Goal: Contribute content: Add original content to the website for others to see

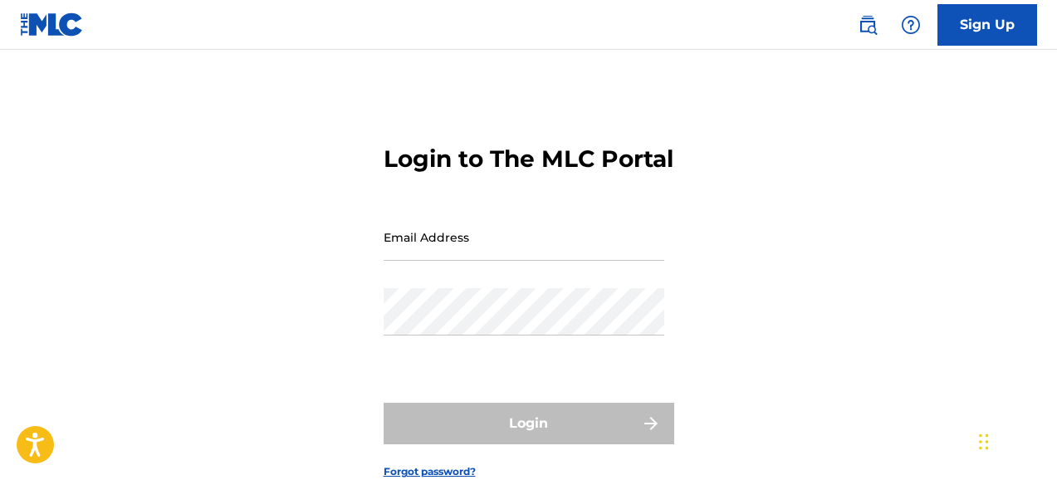
click at [527, 261] on input "Email Address" at bounding box center [524, 236] width 281 height 47
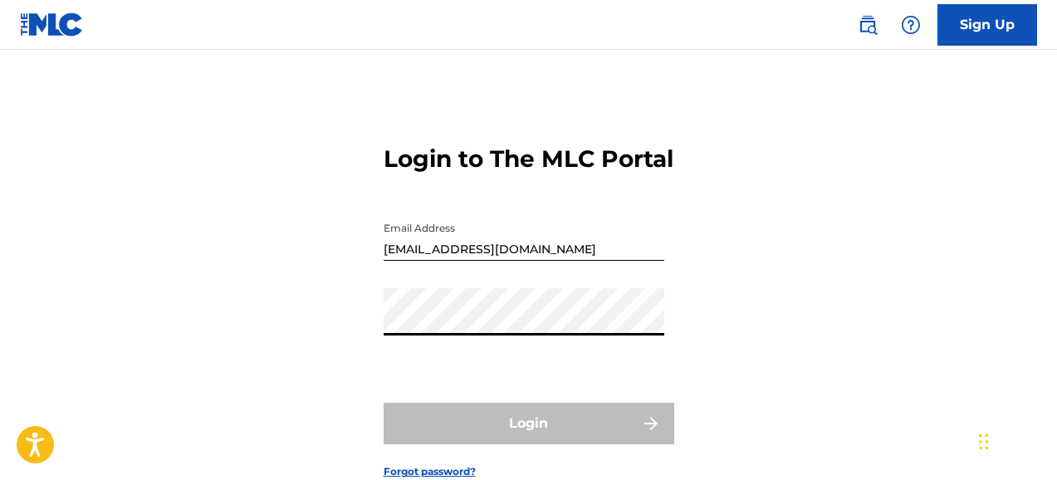
type input "[EMAIL_ADDRESS][DOMAIN_NAME]"
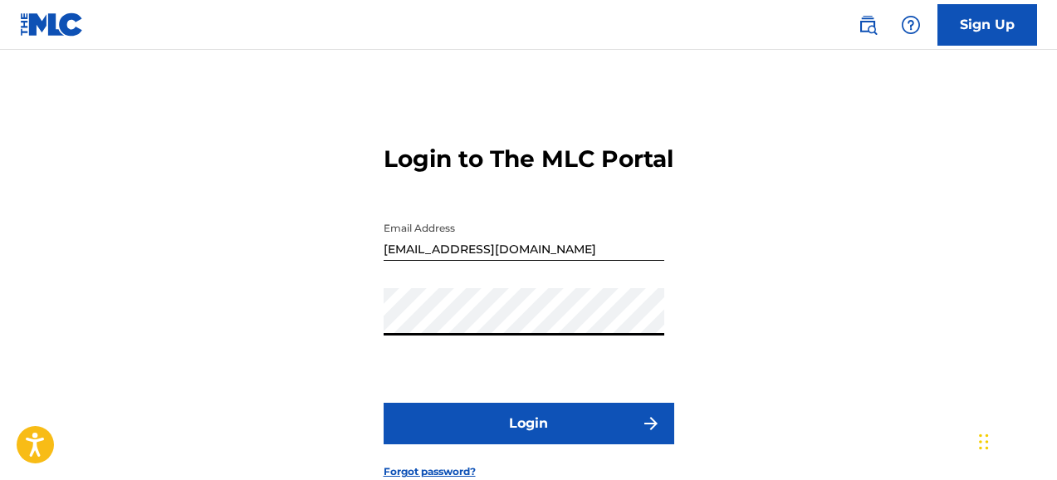
click at [526, 444] on button "Login" at bounding box center [529, 424] width 291 height 42
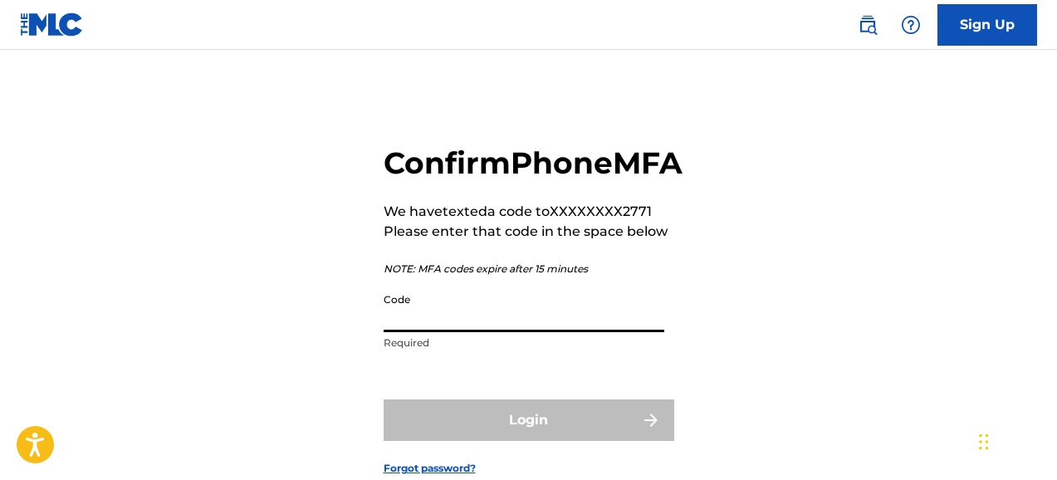
click at [483, 332] on input "Code" at bounding box center [524, 308] width 281 height 47
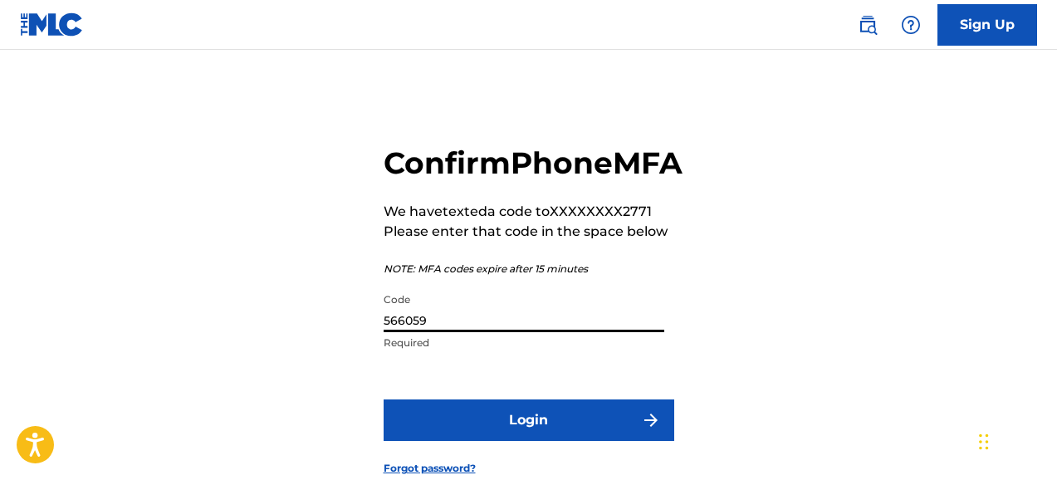
type input "566059"
click at [537, 441] on button "Login" at bounding box center [529, 421] width 291 height 42
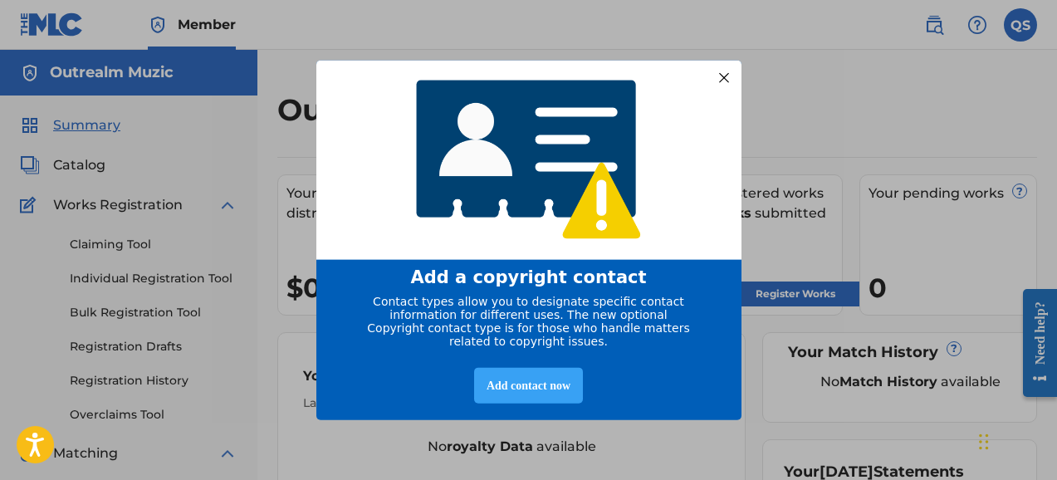
click at [561, 398] on div "Add contact now" at bounding box center [528, 385] width 109 height 36
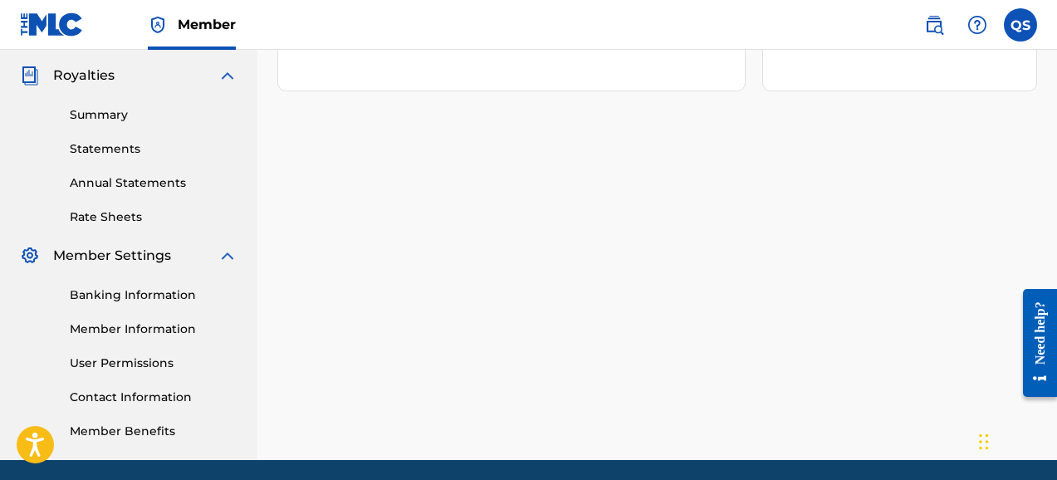
scroll to position [550, 0]
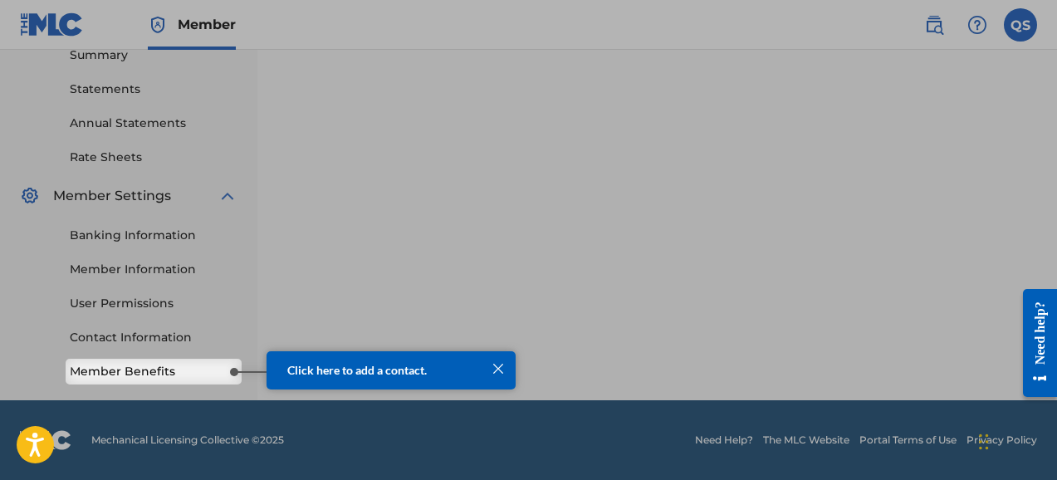
click at [504, 374] on div at bounding box center [499, 369] width 22 height 22
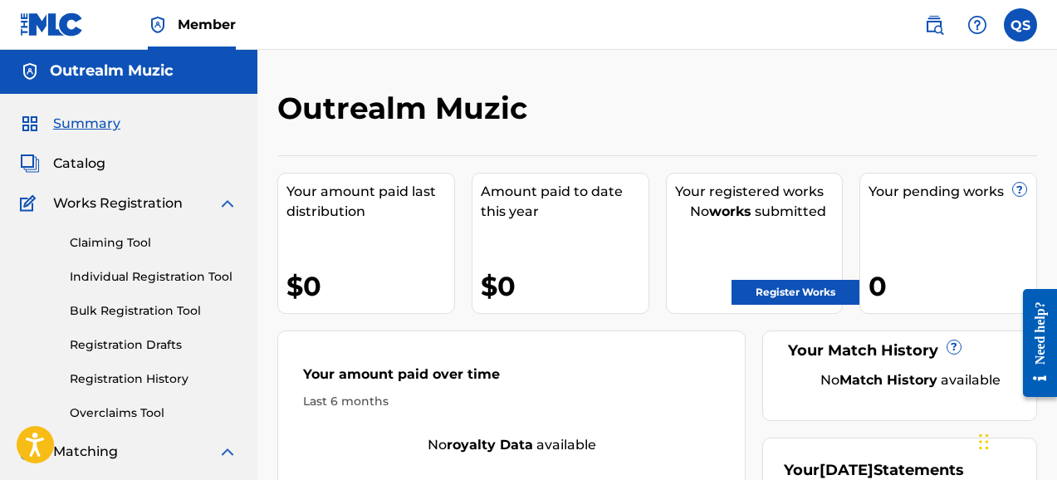
scroll to position [0, 0]
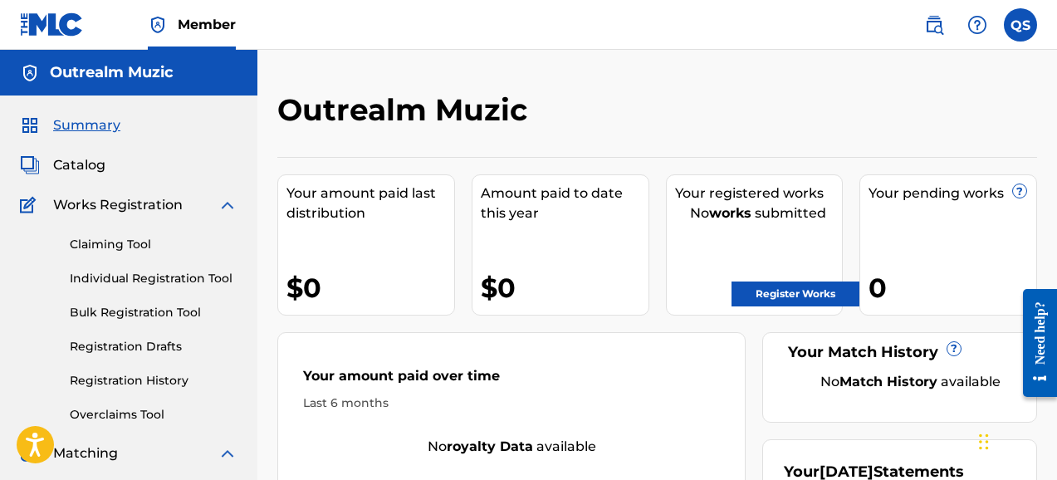
click at [777, 292] on link "Register Works" at bounding box center [796, 294] width 128 height 25
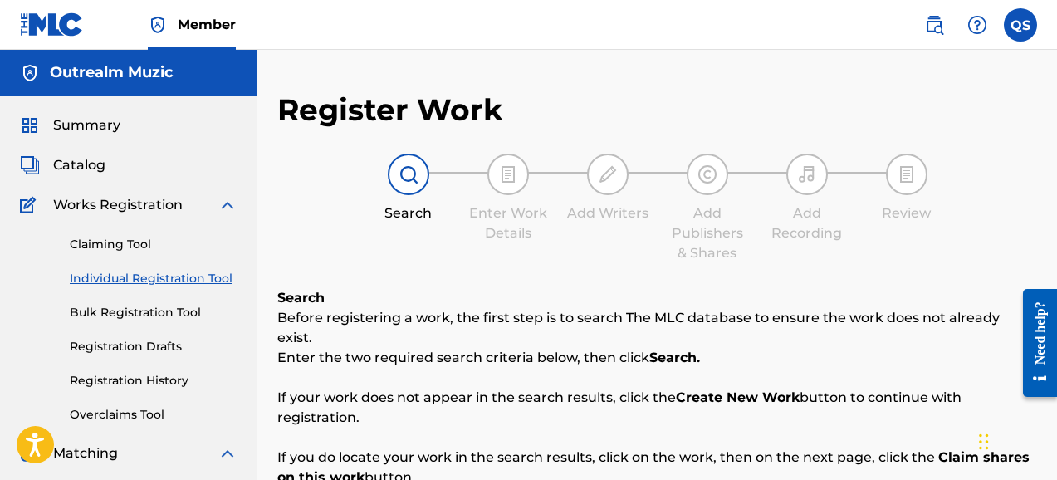
click at [998, 164] on div "Search Enter Work Details Add Writers Add Publishers & Shares Add Recording Rev…" at bounding box center [657, 209] width 760 height 110
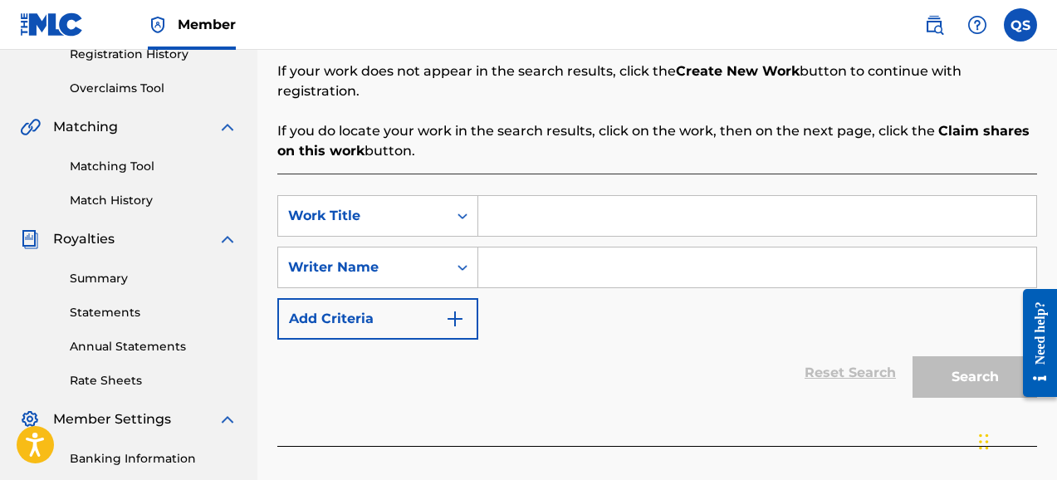
scroll to position [332, 0]
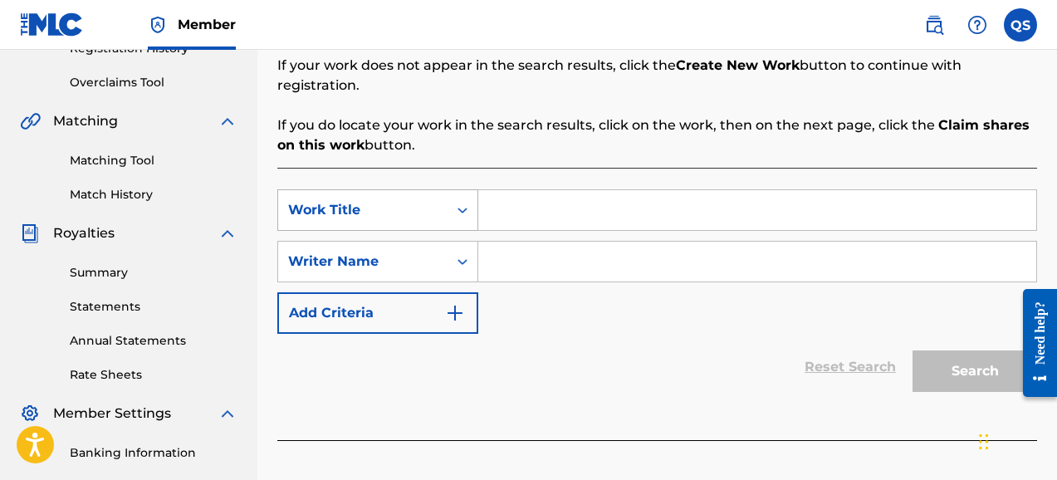
click at [465, 202] on icon "Search Form" at bounding box center [462, 210] width 17 height 17
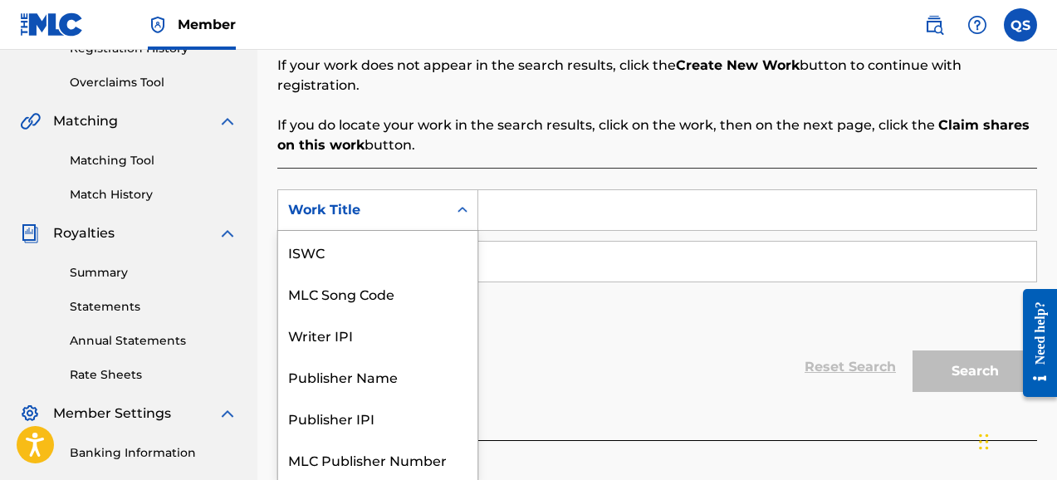
scroll to position [42, 0]
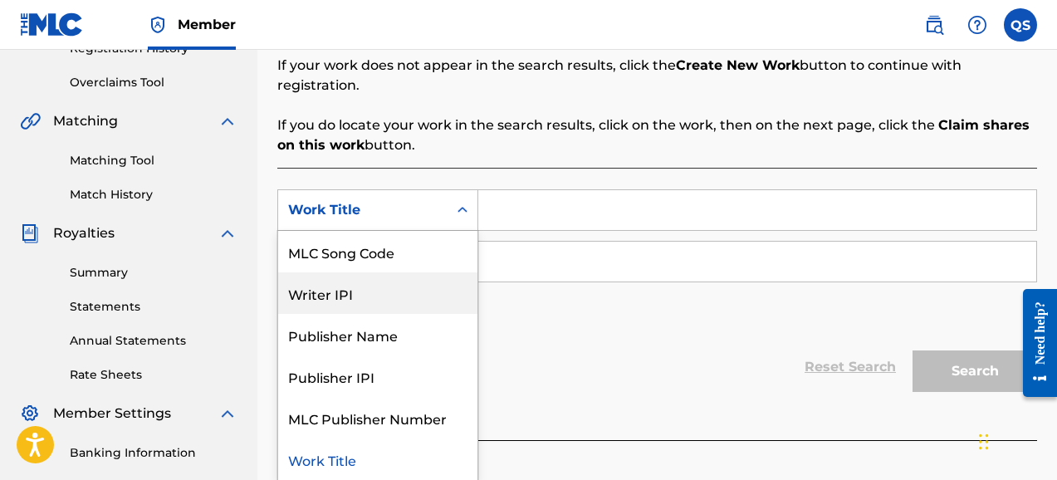
click at [442, 272] on div "Writer IPI" at bounding box center [377, 293] width 199 height 42
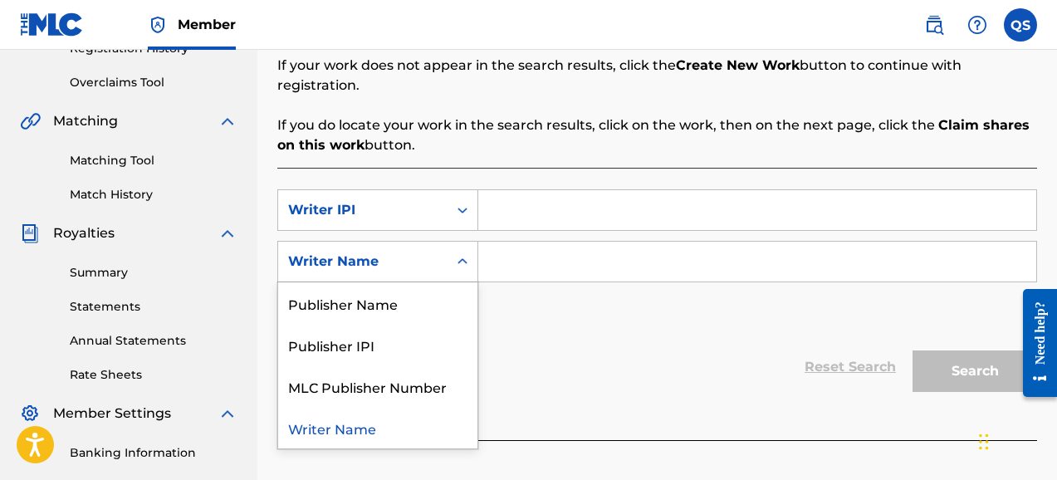
click at [459, 253] on icon "Search Form" at bounding box center [462, 261] width 17 height 17
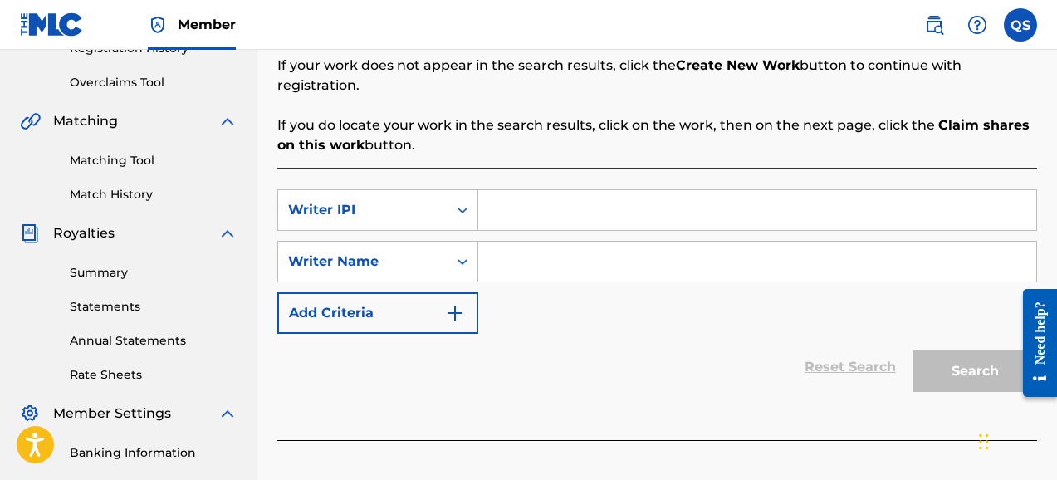
click at [568, 190] on input "Search Form" at bounding box center [757, 210] width 558 height 40
type input "495705811"
click at [549, 242] on input "Search Form" at bounding box center [757, 262] width 558 height 40
type input "q"
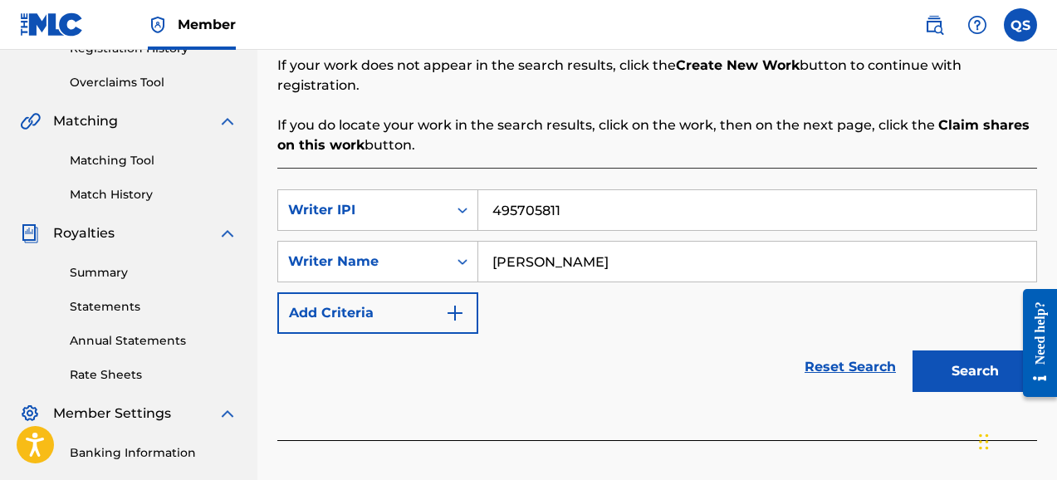
type input "[PERSON_NAME]"
click at [960, 351] on button "Search" at bounding box center [975, 372] width 125 height 42
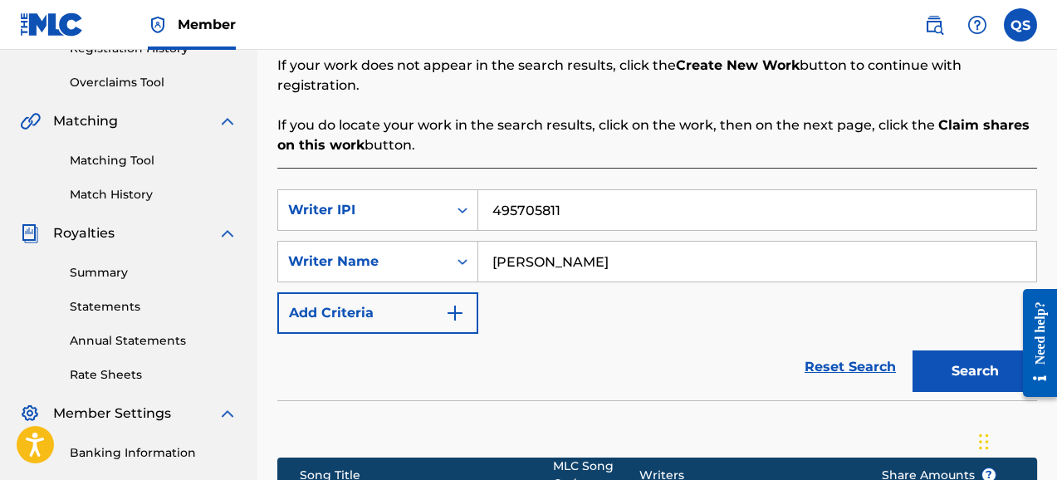
click at [743, 334] on div "Reset Search Search" at bounding box center [657, 367] width 760 height 66
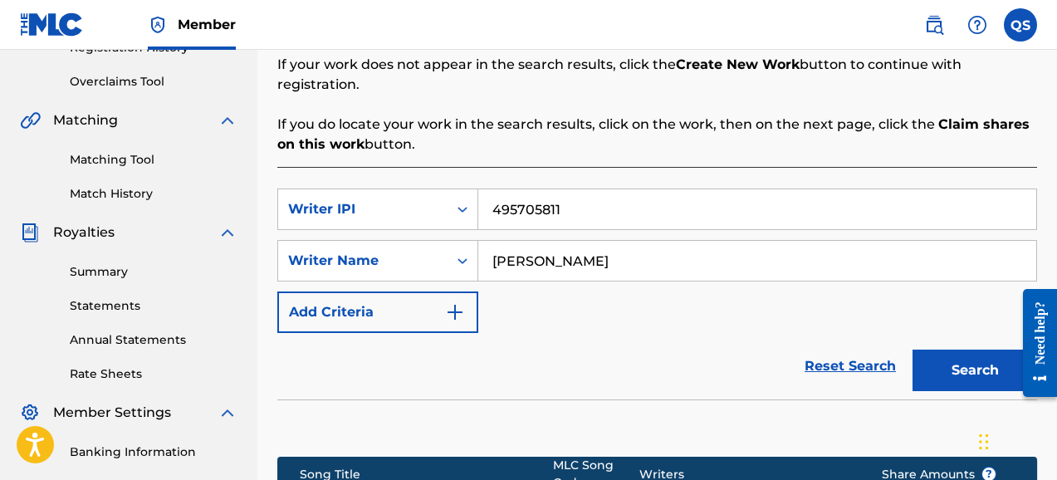
scroll to position [332, 0]
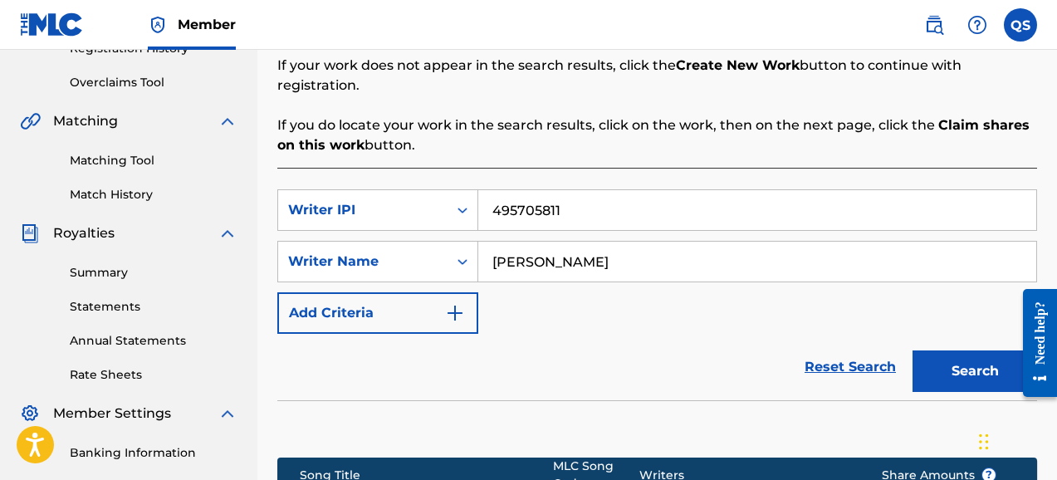
click at [457, 303] on img "Search Form" at bounding box center [455, 313] width 20 height 20
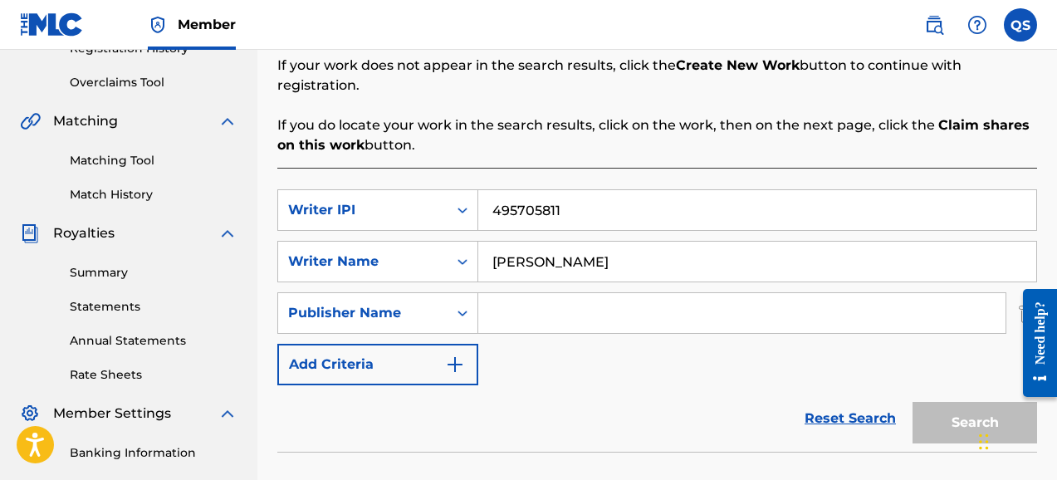
click at [518, 296] on input "Search Form" at bounding box center [741, 313] width 527 height 40
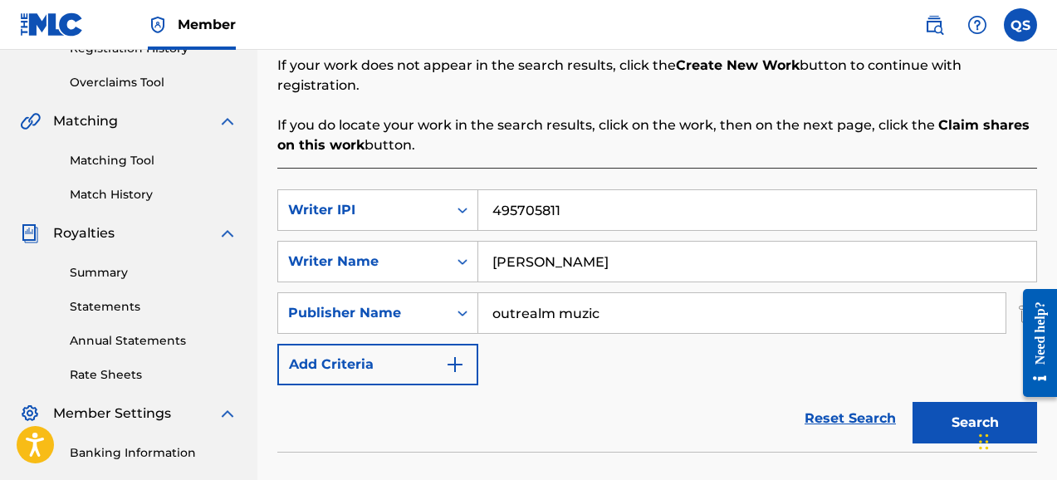
type input "outrealm muzic"
click at [953, 402] on button "Search" at bounding box center [975, 423] width 125 height 42
click at [762, 348] on div "SearchWithCriteria93585b3e-07c4-450e-8fdf-2b7c3b50f2b2 Writer IPI 495705811 Sea…" at bounding box center [657, 287] width 760 height 196
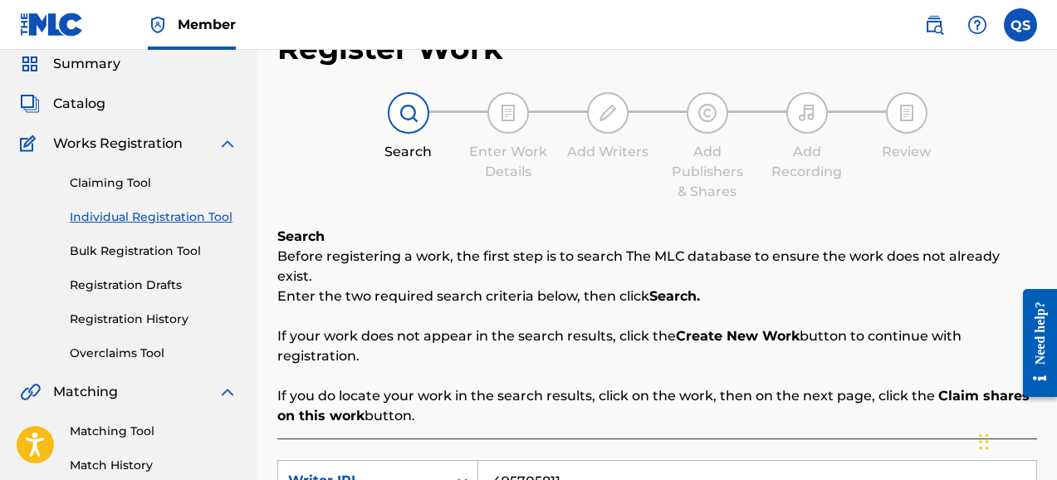
scroll to position [57, 0]
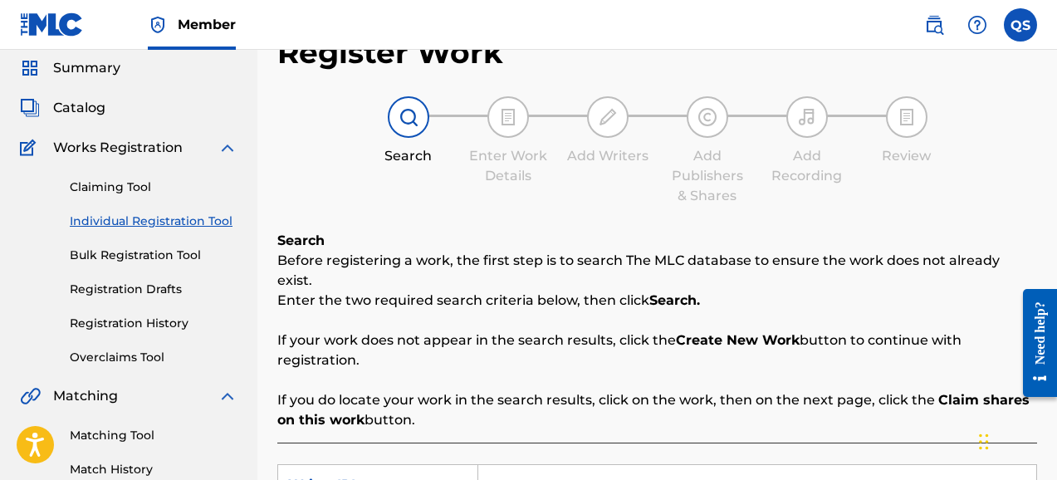
click at [134, 190] on link "Claiming Tool" at bounding box center [154, 187] width 168 height 17
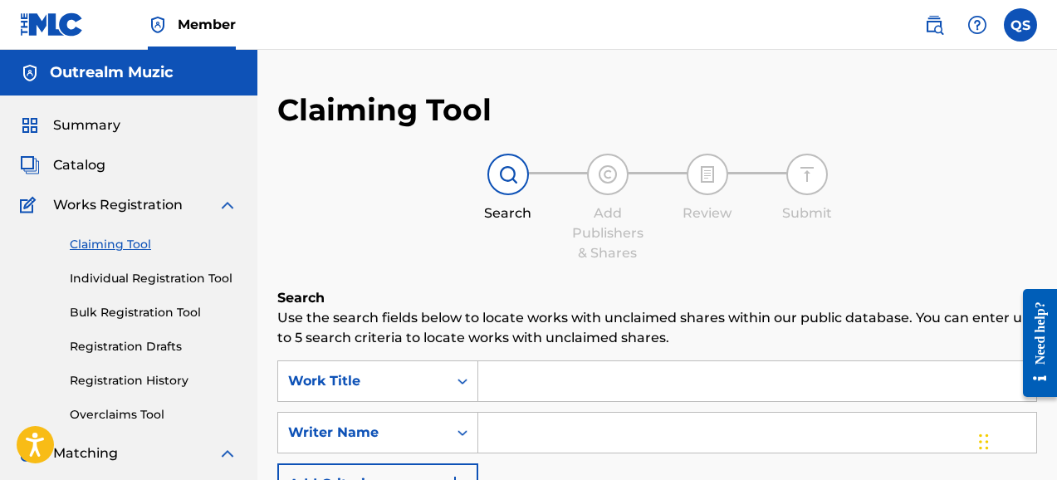
click at [442, 247] on div "Search Add Publishers & Shares Review Submit" at bounding box center [657, 209] width 760 height 110
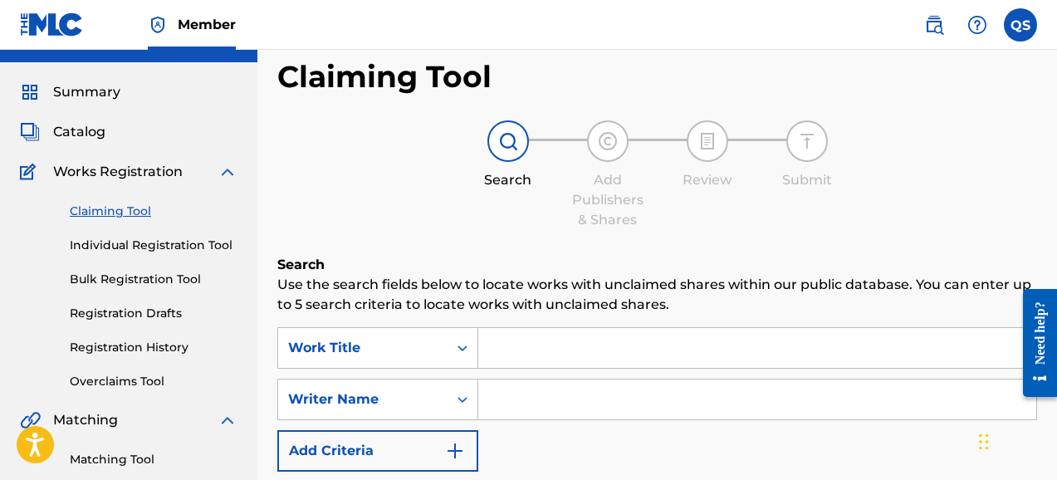
scroll to position [66, 0]
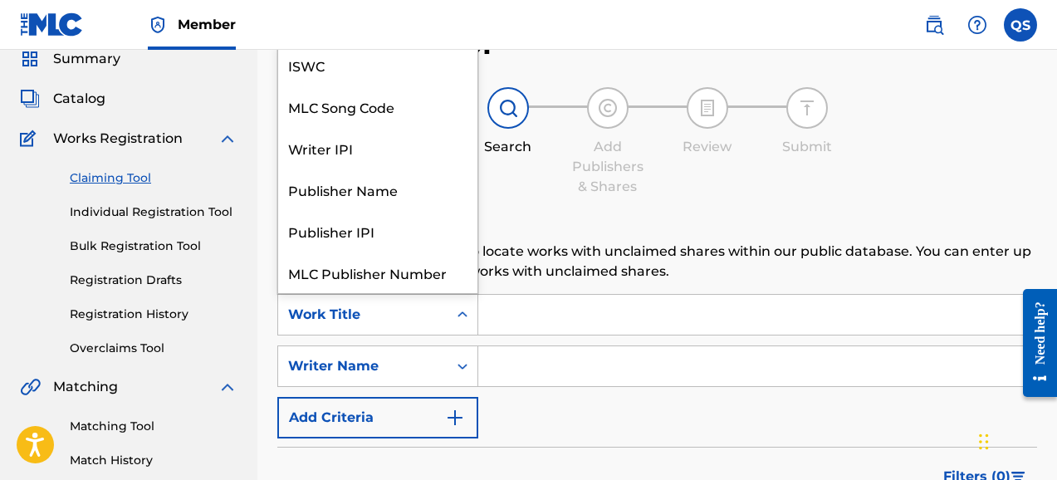
click at [462, 316] on icon "Search Form" at bounding box center [462, 314] width 17 height 17
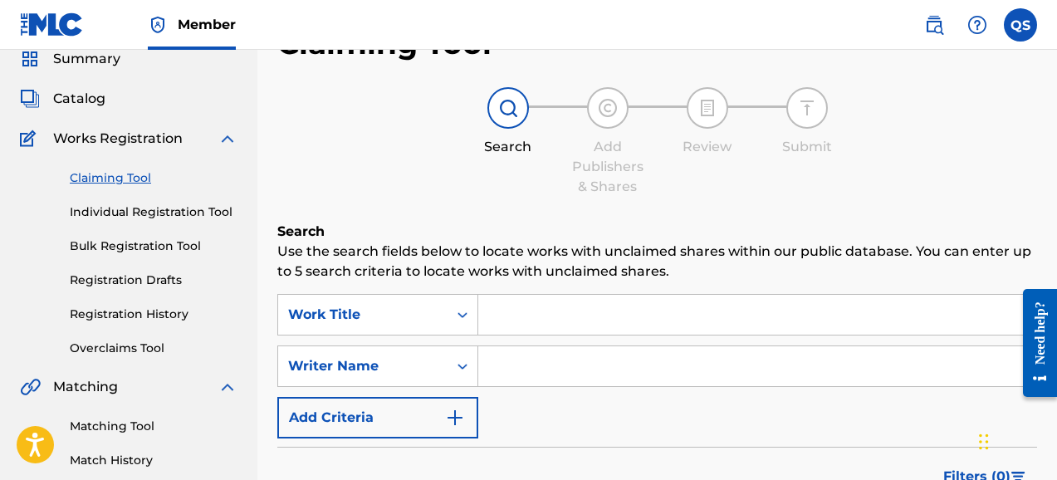
click at [188, 247] on link "Bulk Registration Tool" at bounding box center [154, 246] width 168 height 17
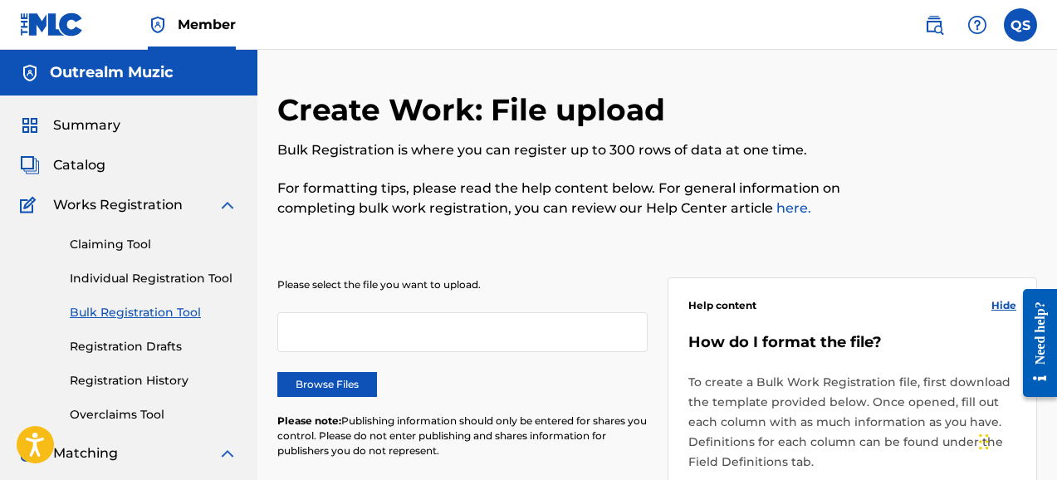
click at [204, 280] on link "Individual Registration Tool" at bounding box center [154, 278] width 168 height 17
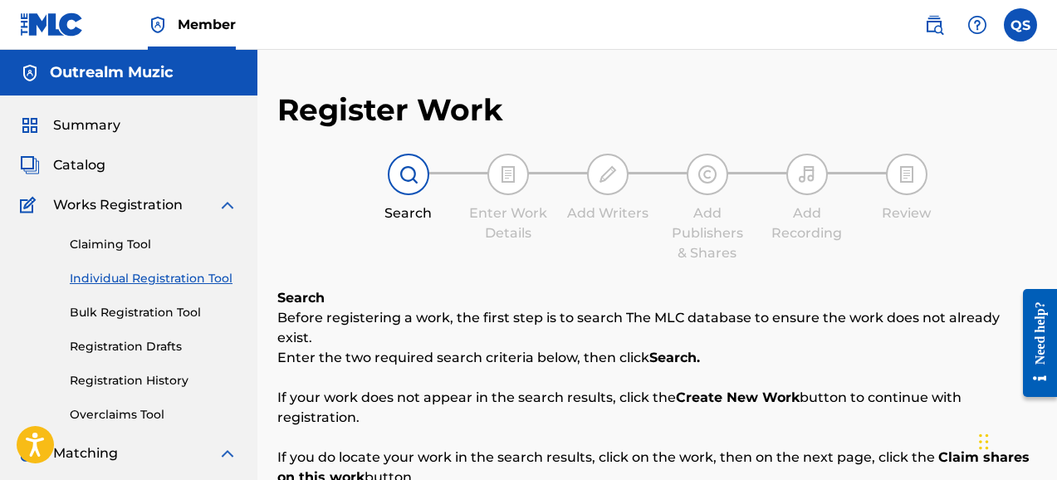
click at [427, 253] on div "Search Enter Work Details Add Writers Add Publishers & Shares Add Recording Rev…" at bounding box center [657, 209] width 760 height 110
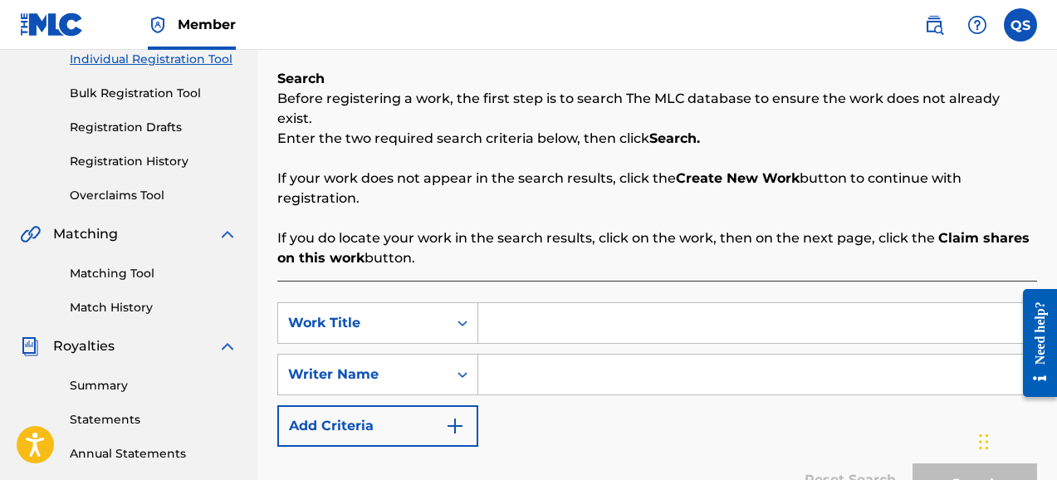
scroll to position [218, 0]
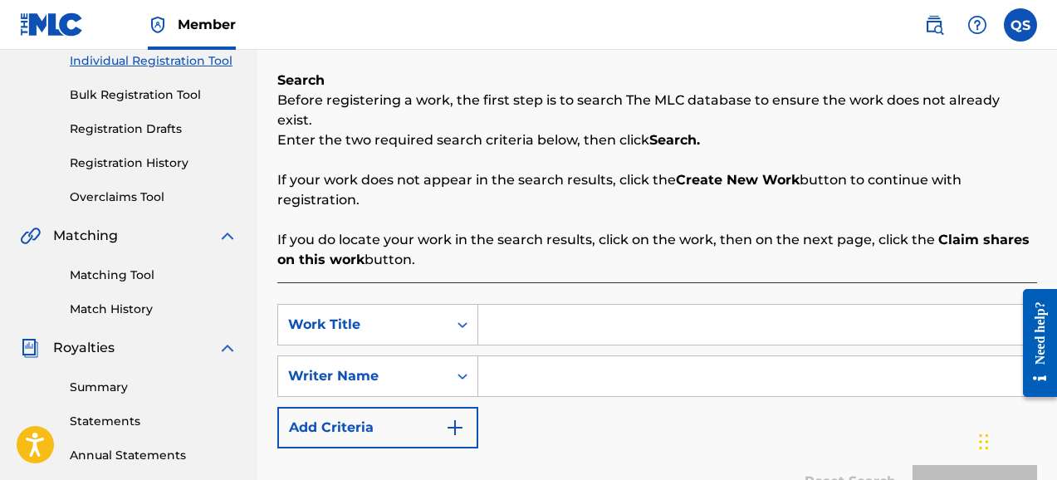
click at [502, 305] on input "Search Form" at bounding box center [757, 325] width 558 height 40
type input "Let's GO"
click at [506, 374] on input "Search Form" at bounding box center [757, 376] width 558 height 40
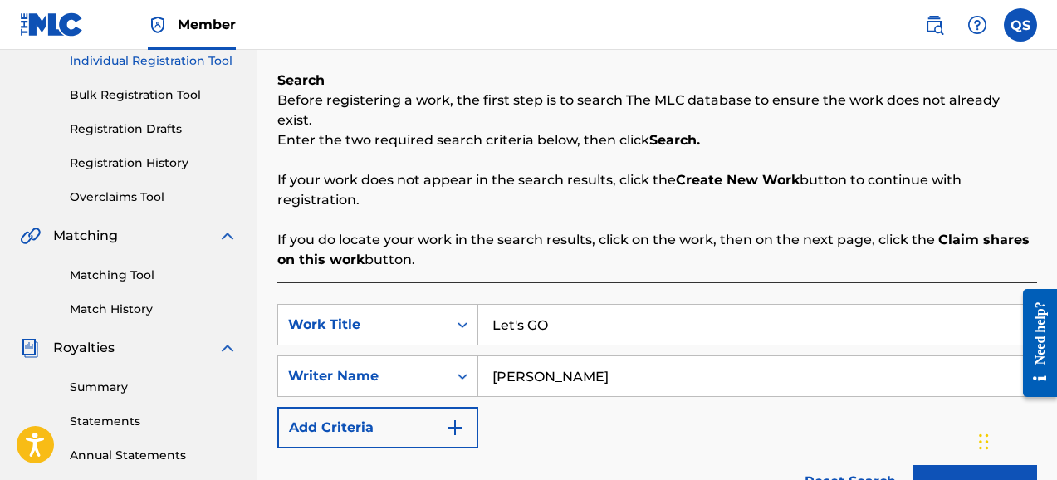
type input "[PERSON_NAME]"
click at [966, 469] on button "Search" at bounding box center [975, 486] width 125 height 42
click at [678, 415] on div "SearchWithCriteria3ef8e7ad-d1d9-4598-b37d-d100eca2b67e Work Title Let's GO Sear…" at bounding box center [657, 376] width 760 height 145
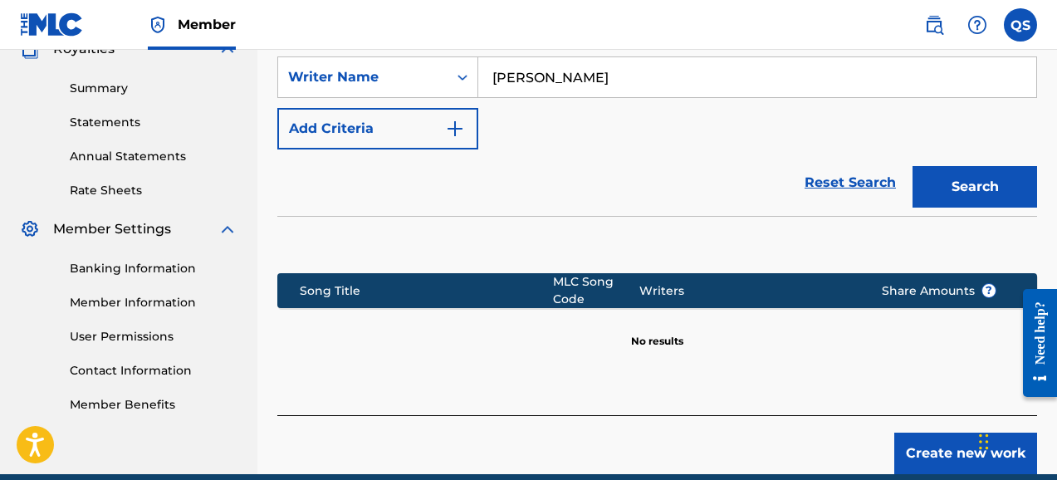
scroll to position [550, 0]
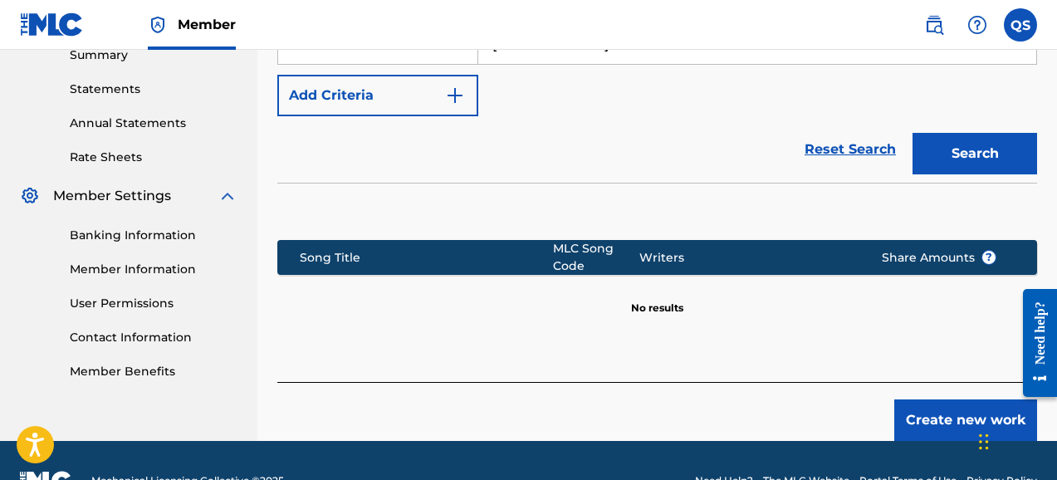
click at [941, 407] on button "Create new work" at bounding box center [966, 421] width 143 height 42
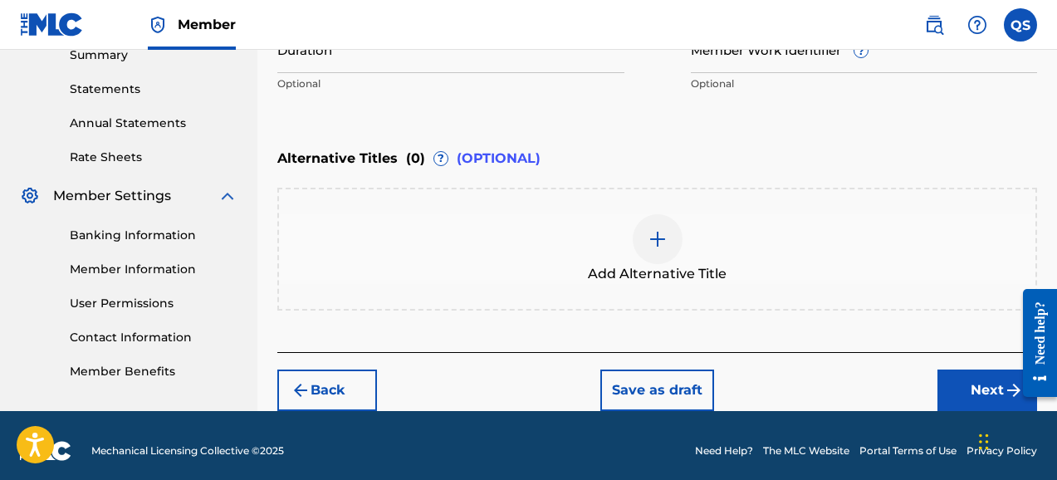
click at [735, 157] on div "Alternative Titles ( 0 ) ? (OPTIONAL)" at bounding box center [657, 158] width 760 height 37
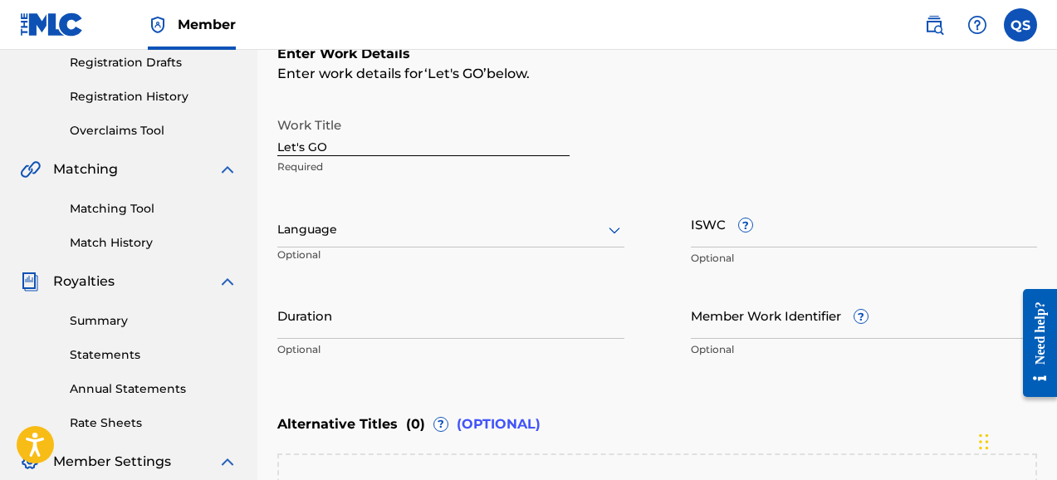
scroll to position [251, 0]
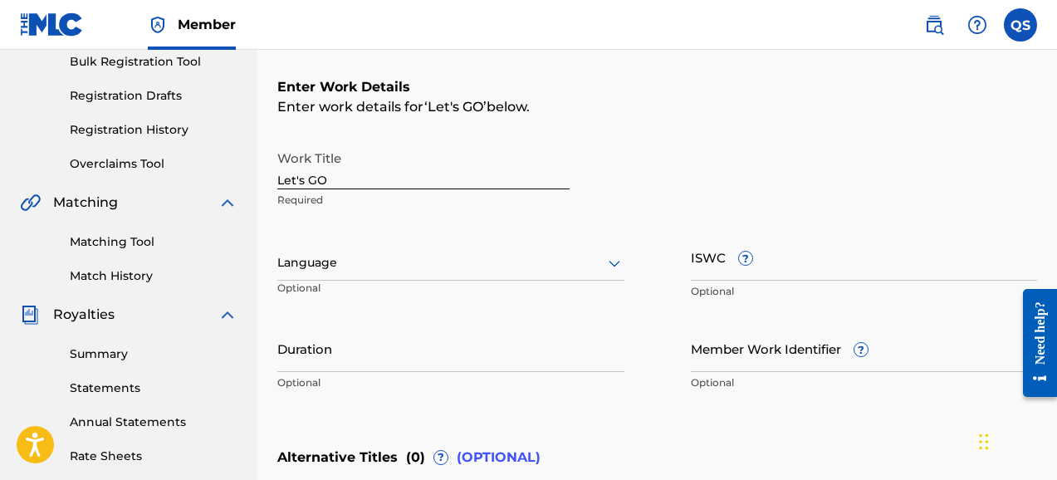
click at [662, 248] on div "Work Title Let's GO Required Language Optional ISWC ? Optional Duration Optiona…" at bounding box center [657, 270] width 760 height 257
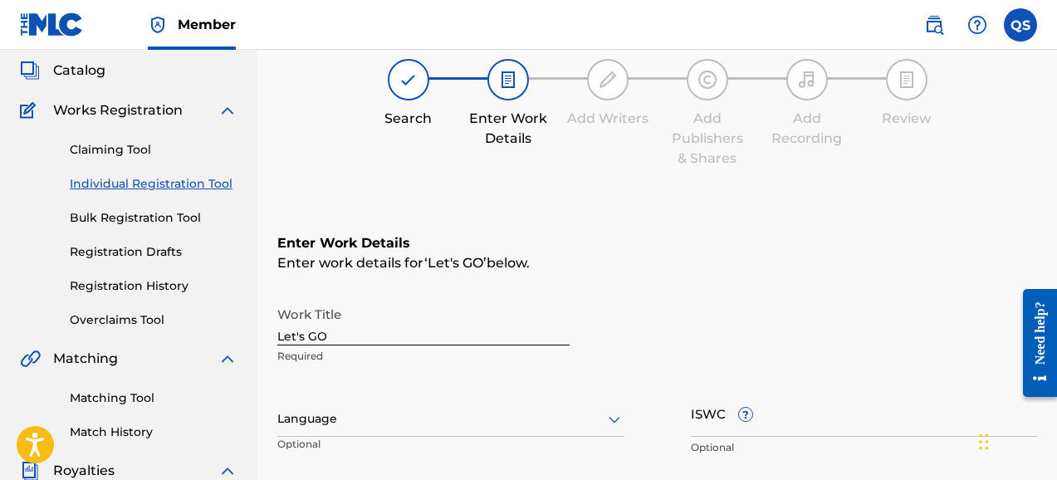
scroll to position [61, 0]
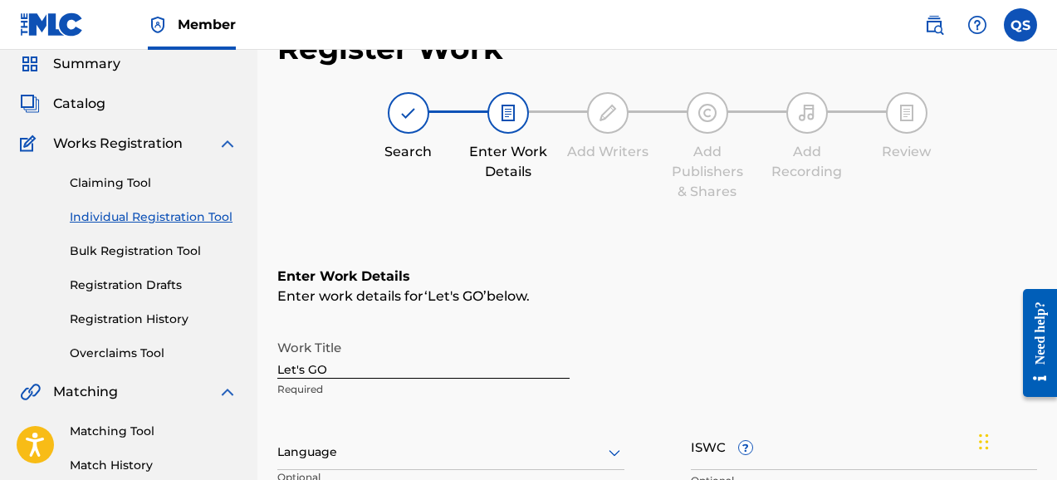
click at [239, 112] on div "Summary Catalog Works Registration Claiming Tool Individual Registration Tool B…" at bounding box center [128, 461] width 257 height 855
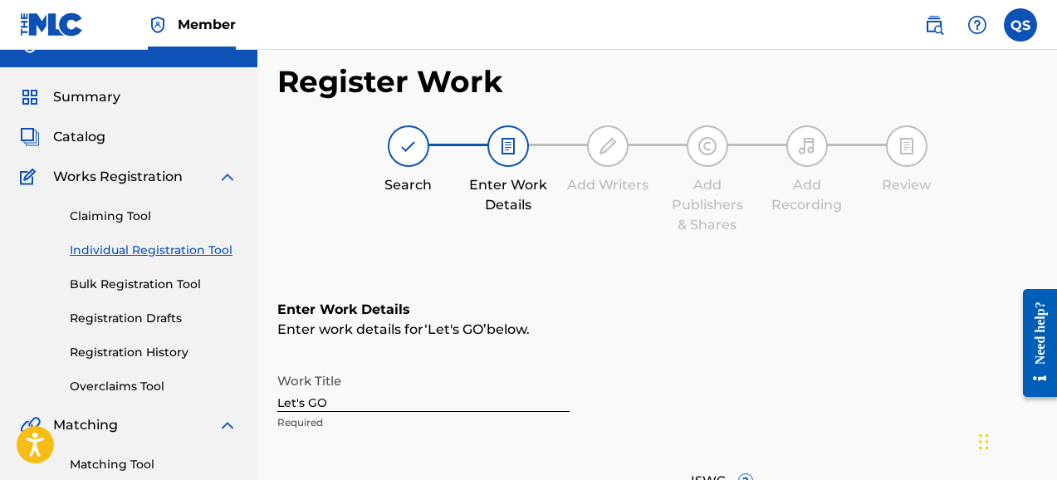
scroll to position [0, 0]
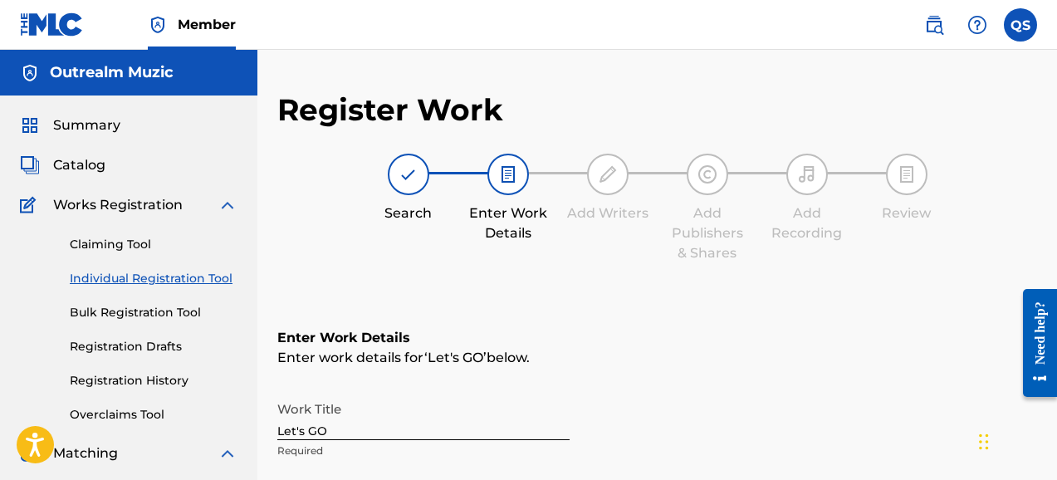
click at [72, 30] on img at bounding box center [52, 24] width 64 height 24
